Goal: Information Seeking & Learning: Learn about a topic

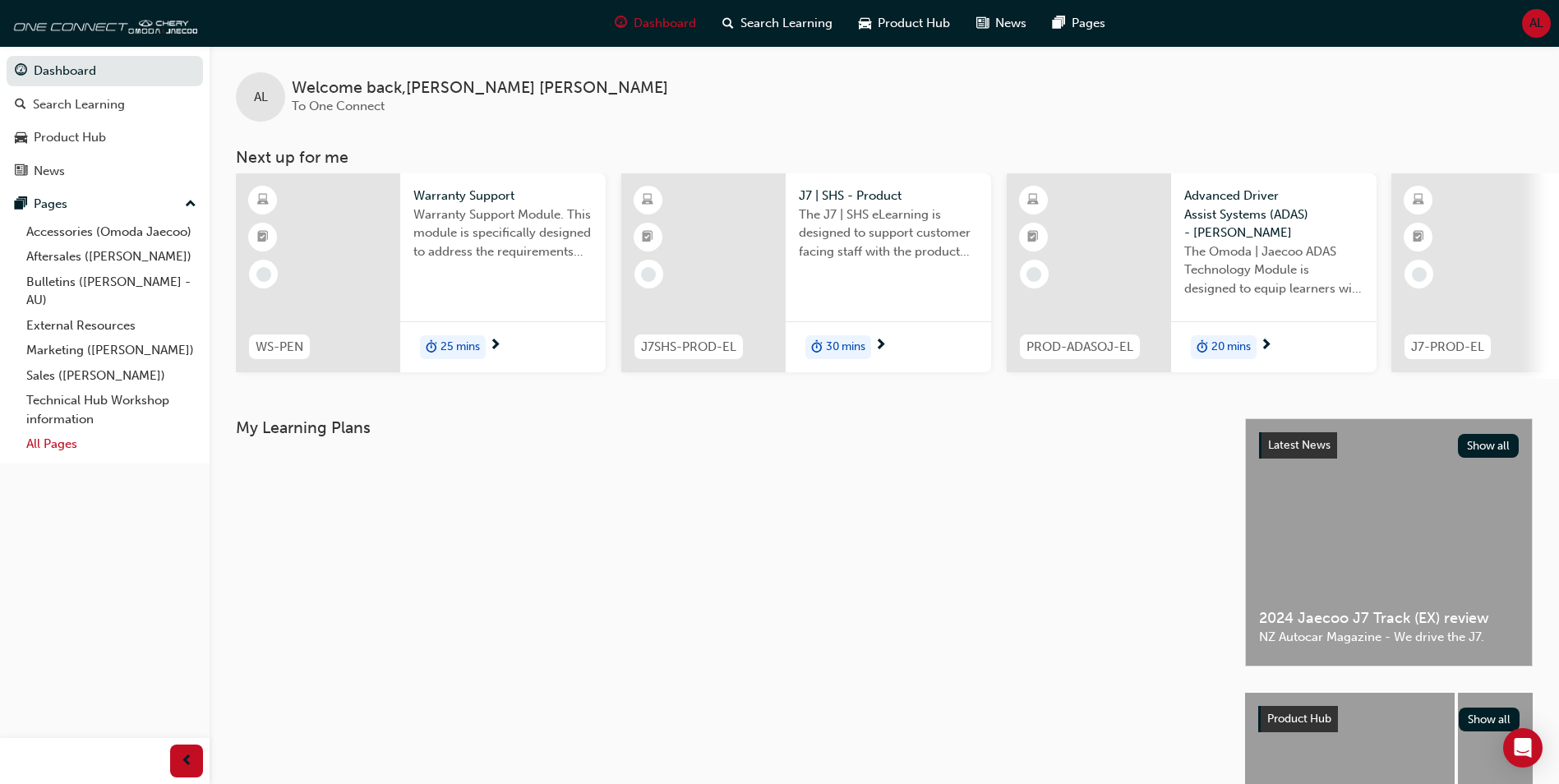
click at [40, 444] on link "All Pages" at bounding box center [112, 444] width 184 height 25
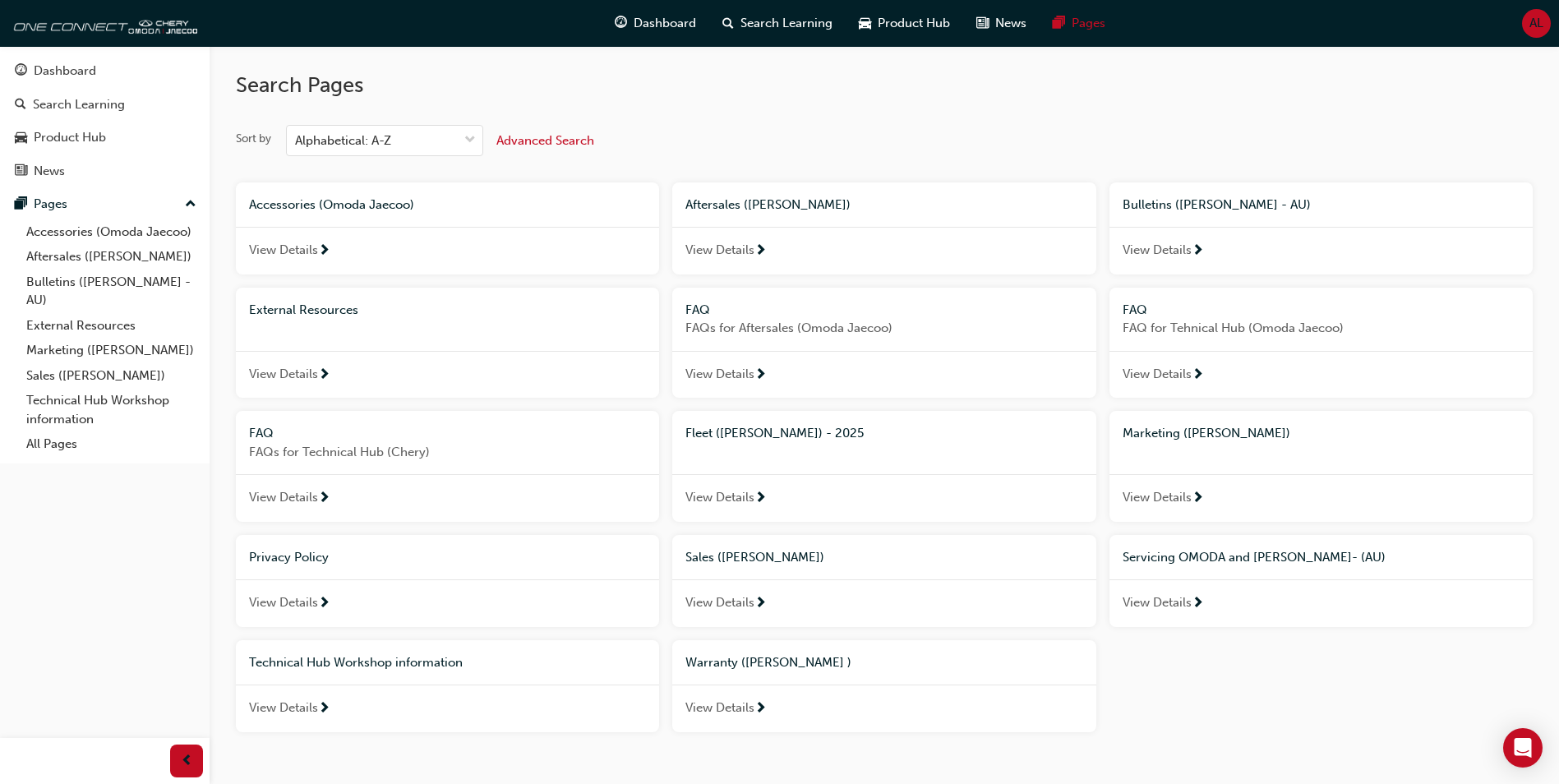
click at [708, 250] on span "View Details" at bounding box center [720, 250] width 69 height 19
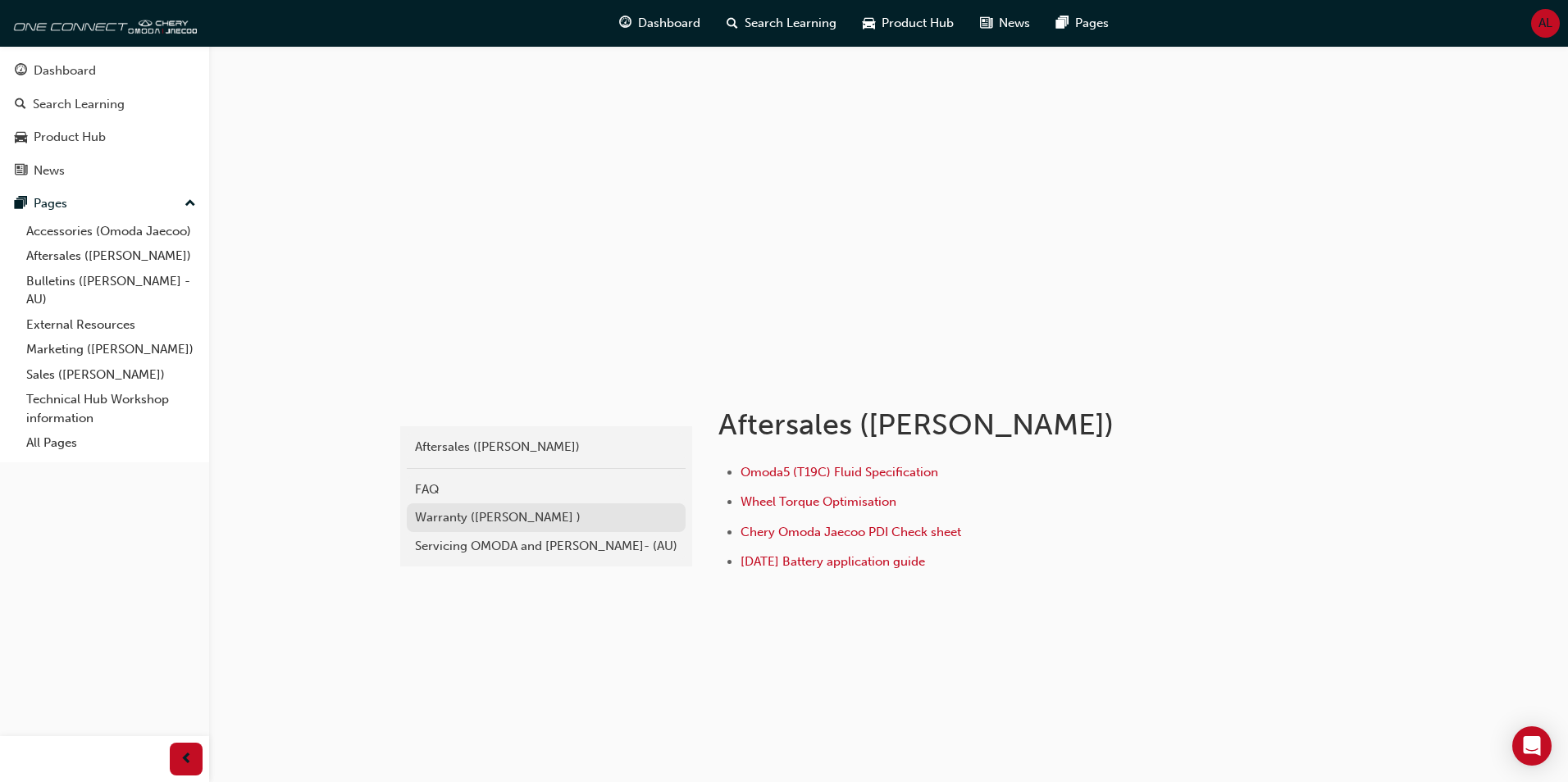
click at [474, 516] on div "Warranty ([PERSON_NAME] )" at bounding box center [546, 518] width 263 height 19
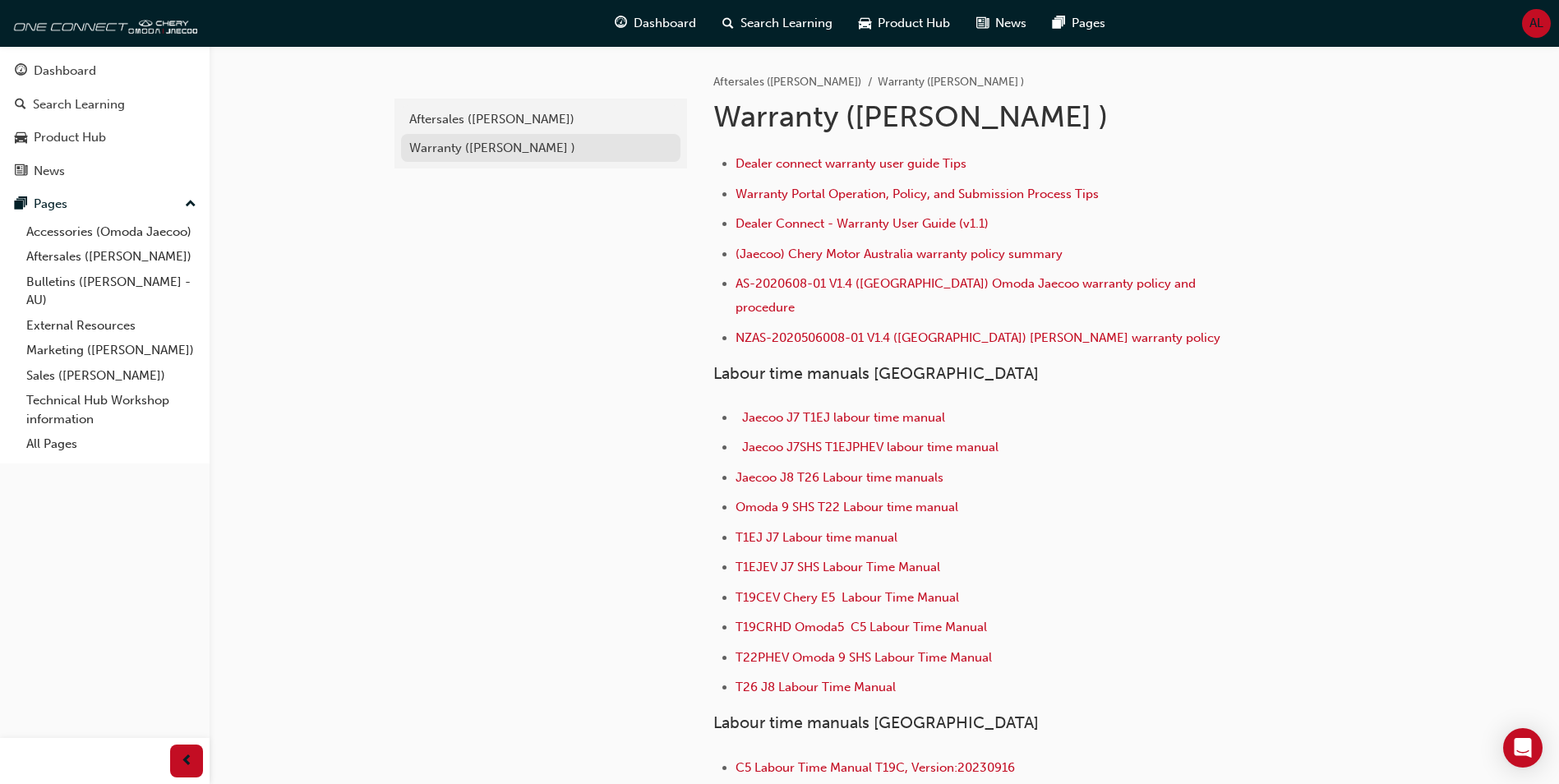
click at [512, 145] on div "Warranty ([PERSON_NAME] )" at bounding box center [541, 148] width 263 height 19
click at [74, 278] on link "Bulletins ([PERSON_NAME] - AU)" at bounding box center [112, 291] width 184 height 44
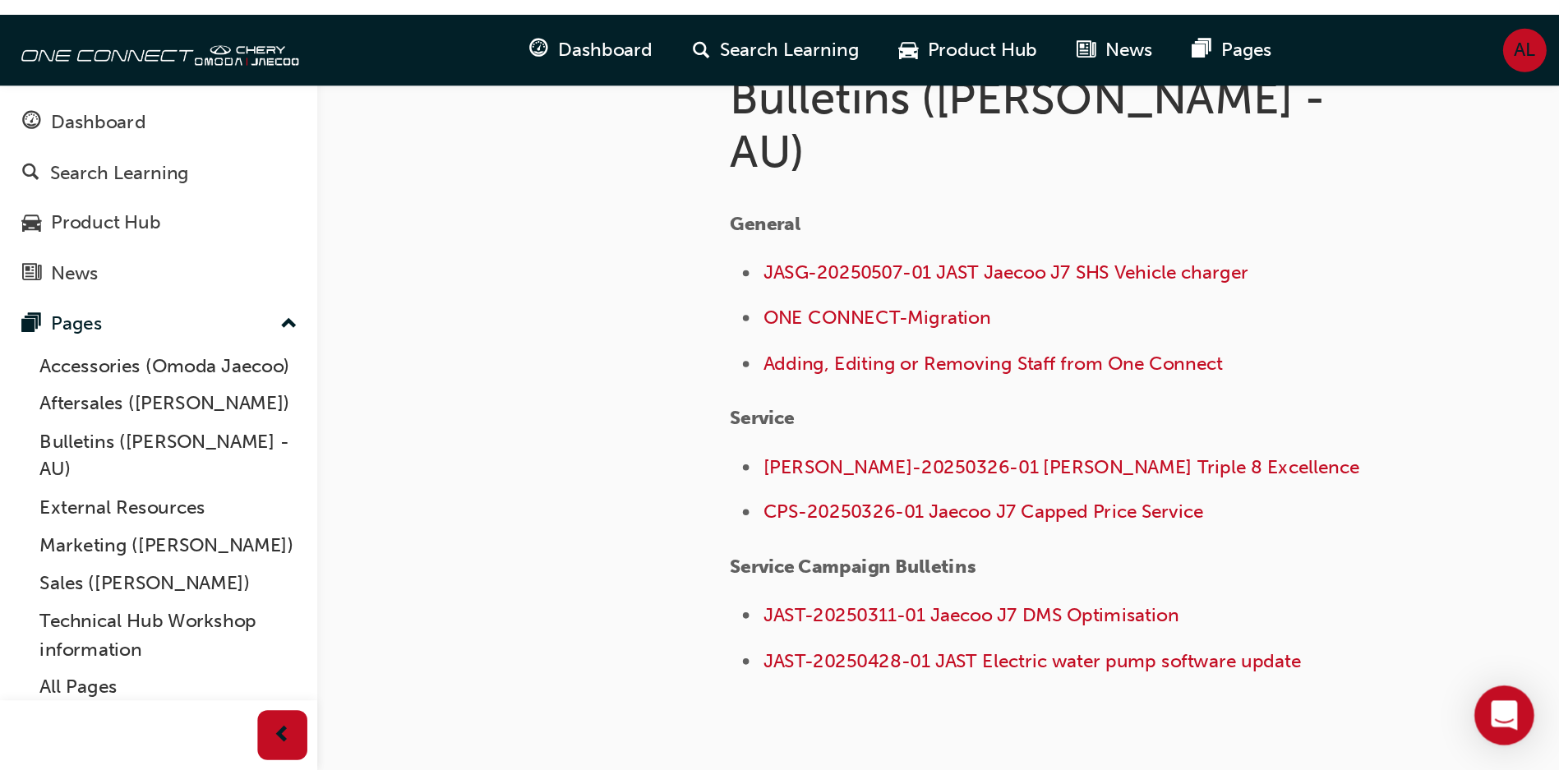
scroll to position [150, 0]
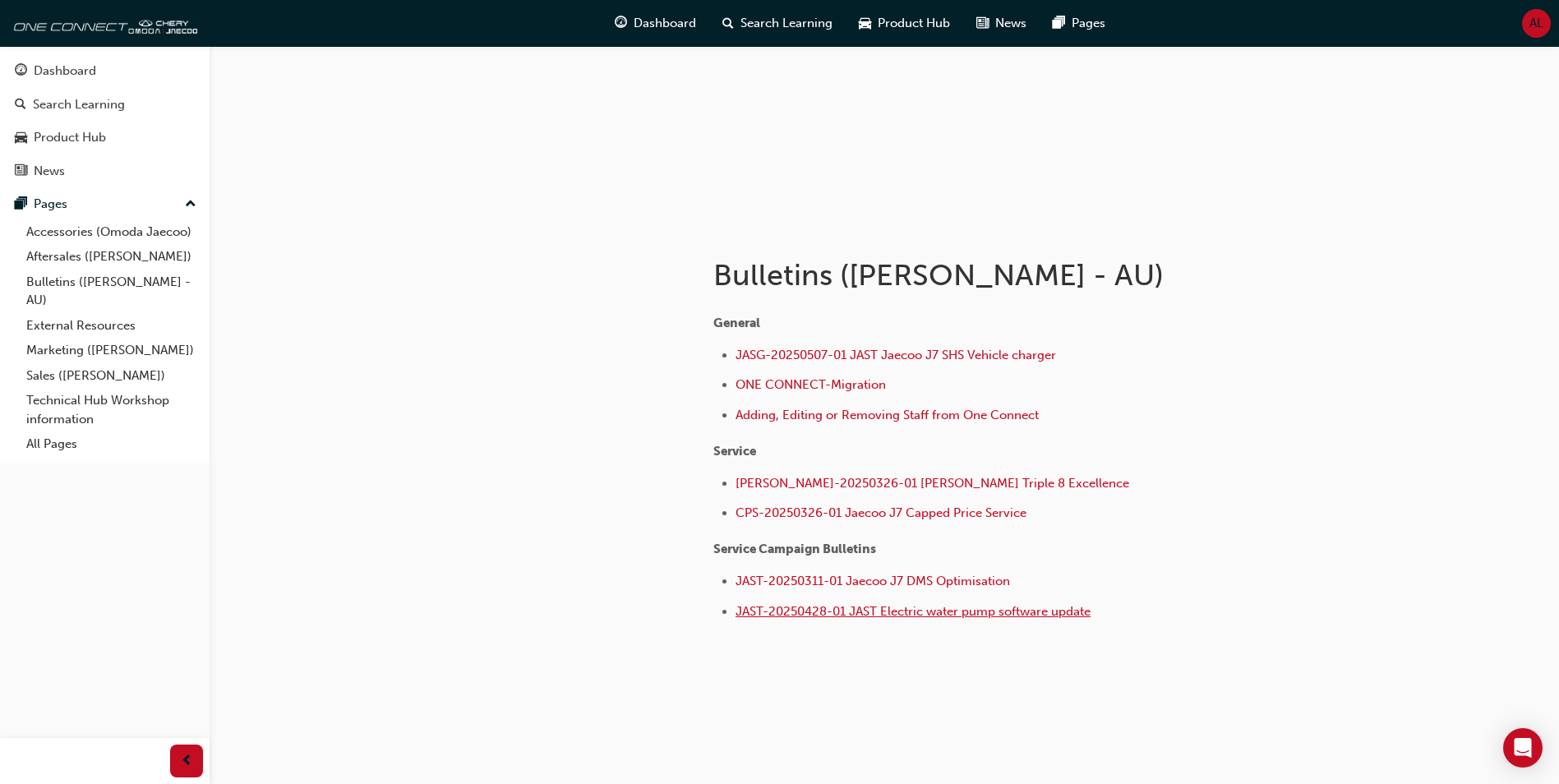
click at [878, 612] on span "JAST-20250428-01 JAST Electric water pump software update" at bounding box center [912, 611] width 355 height 15
